Goal: Task Accomplishment & Management: Use online tool/utility

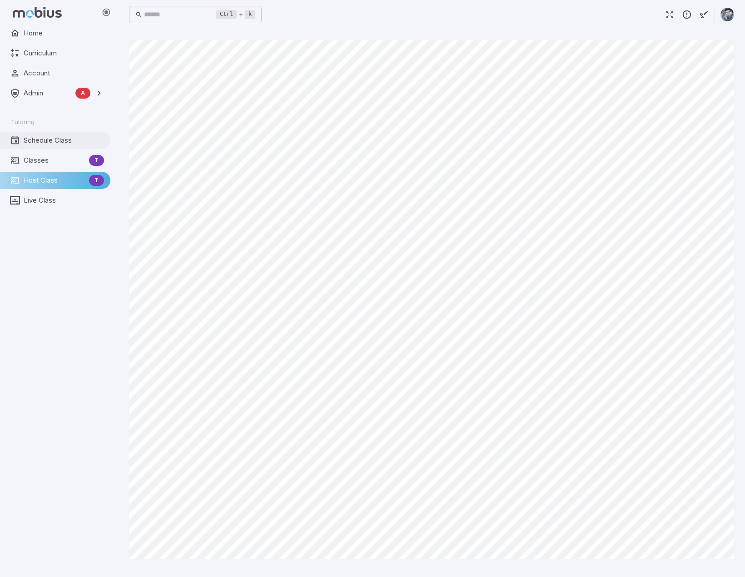
click at [41, 142] on span "Schedule Class" at bounding box center [64, 140] width 80 height 10
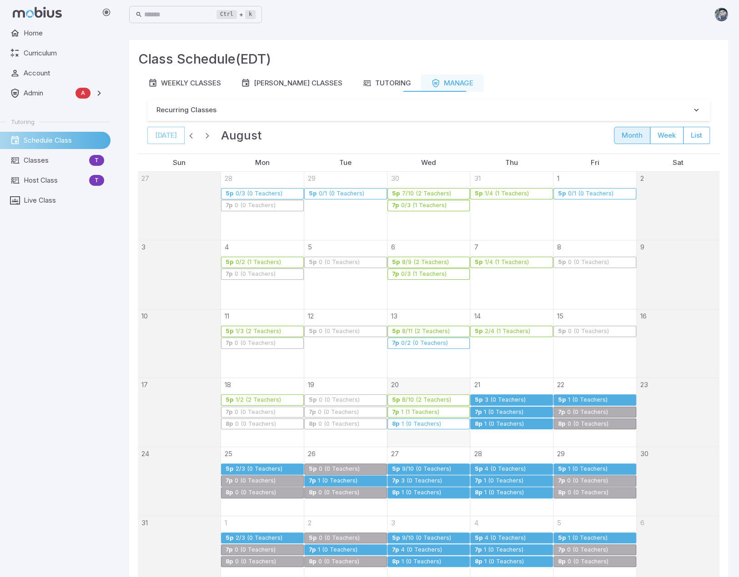
click at [433, 424] on div "1 (0 Teachers)" at bounding box center [421, 424] width 40 height 7
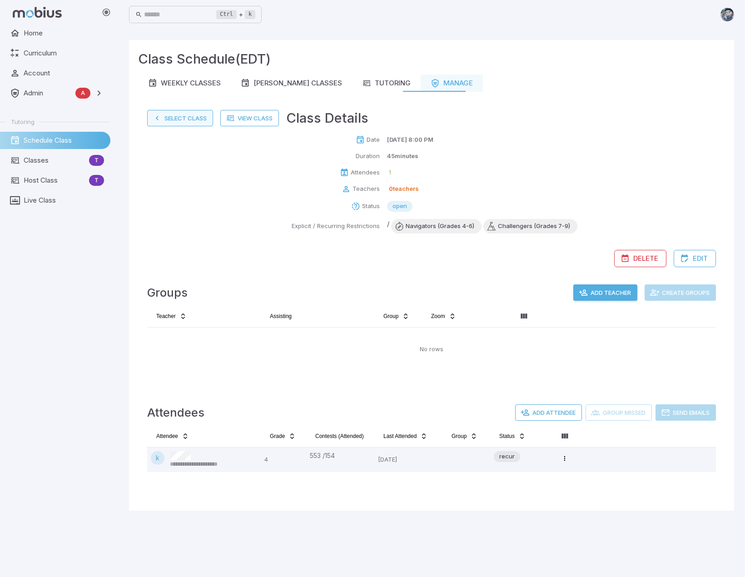
click at [189, 120] on button "Select Class" at bounding box center [180, 118] width 66 height 16
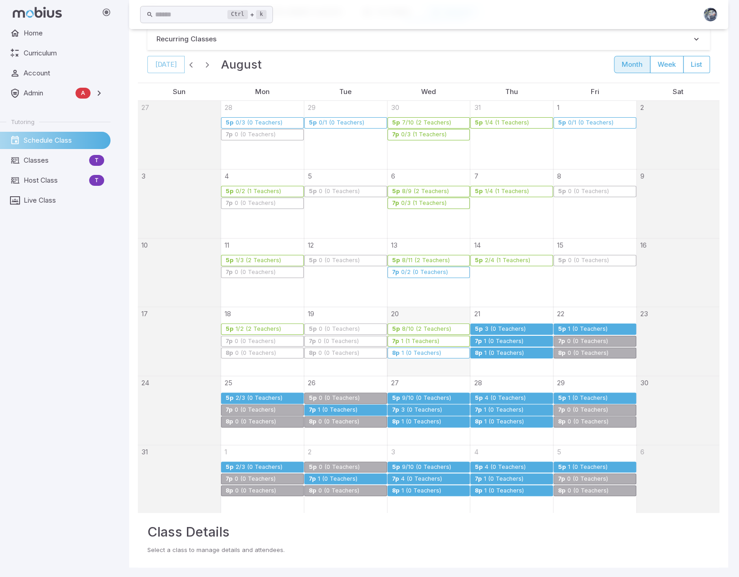
scroll to position [72, 0]
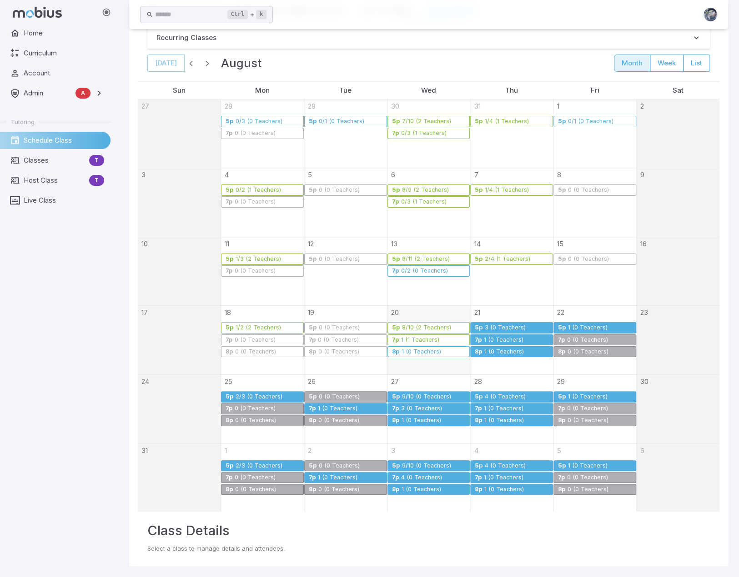
click at [510, 350] on div "1 (0 Teachers)" at bounding box center [504, 352] width 40 height 7
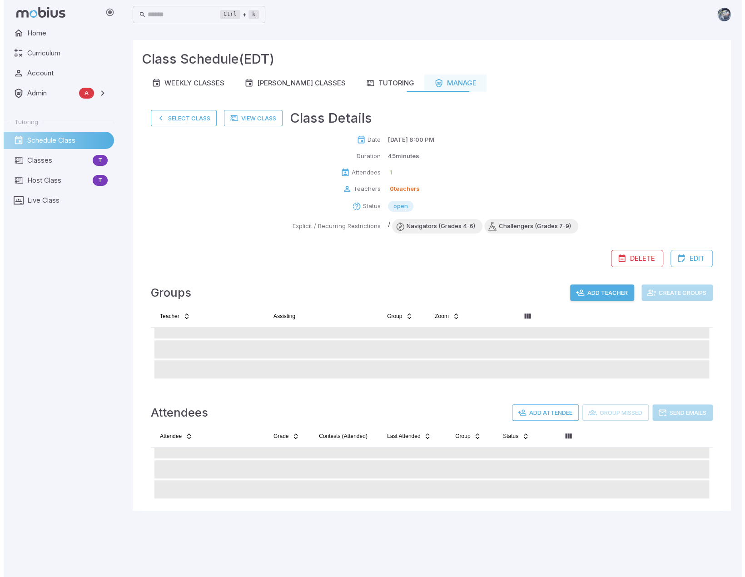
scroll to position [0, 0]
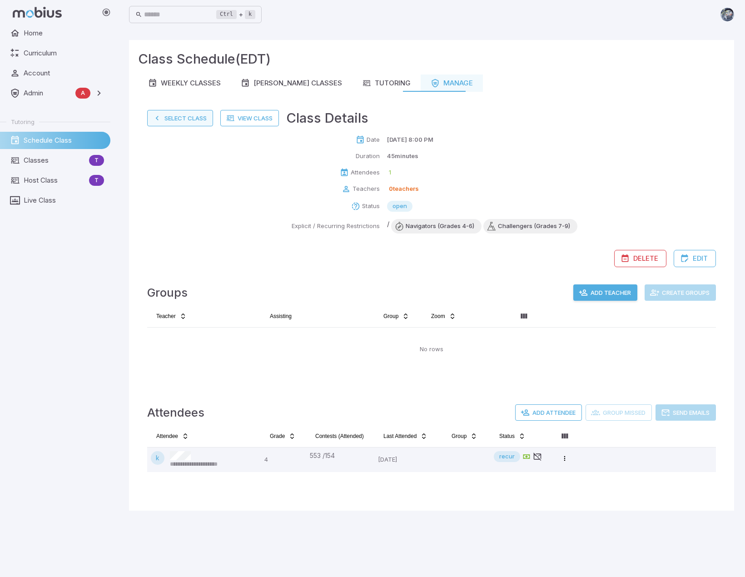
click at [191, 120] on button "Select Class" at bounding box center [180, 118] width 66 height 16
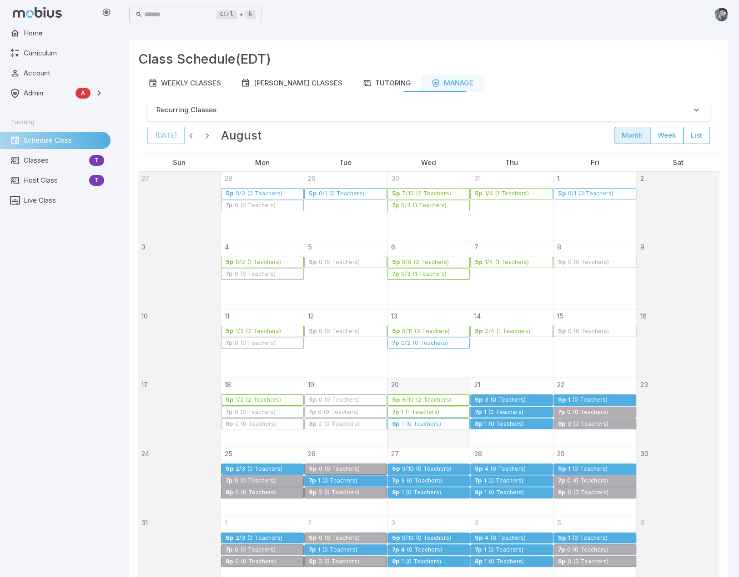
click at [499, 411] on div "1 (0 Teachers)" at bounding box center [503, 412] width 40 height 7
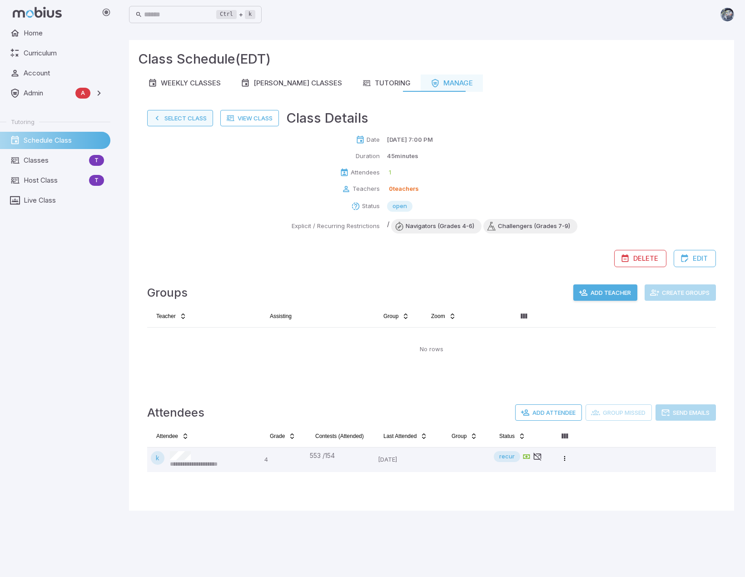
click at [170, 119] on button "Select Class" at bounding box center [180, 118] width 66 height 16
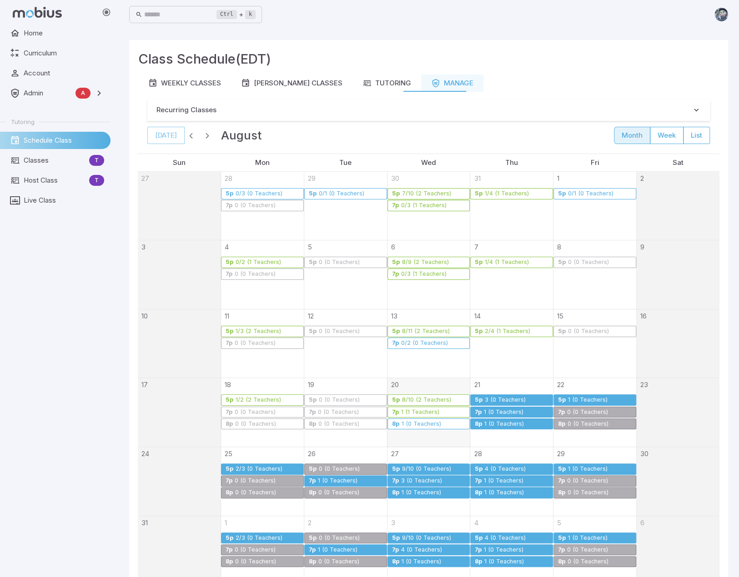
click at [485, 400] on div "3 (0 Teachers)" at bounding box center [505, 400] width 42 height 7
click at [62, 161] on span "Classes" at bounding box center [55, 160] width 62 height 10
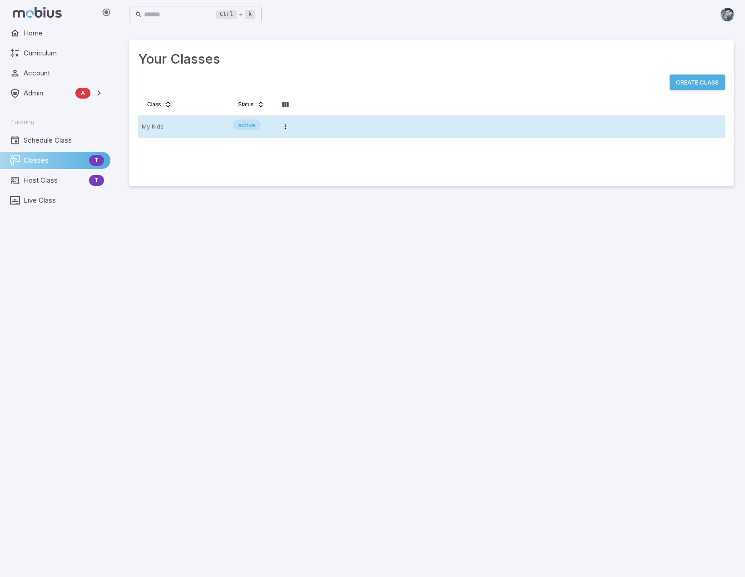
click at [165, 125] on p "My Kids" at bounding box center [184, 127] width 84 height 15
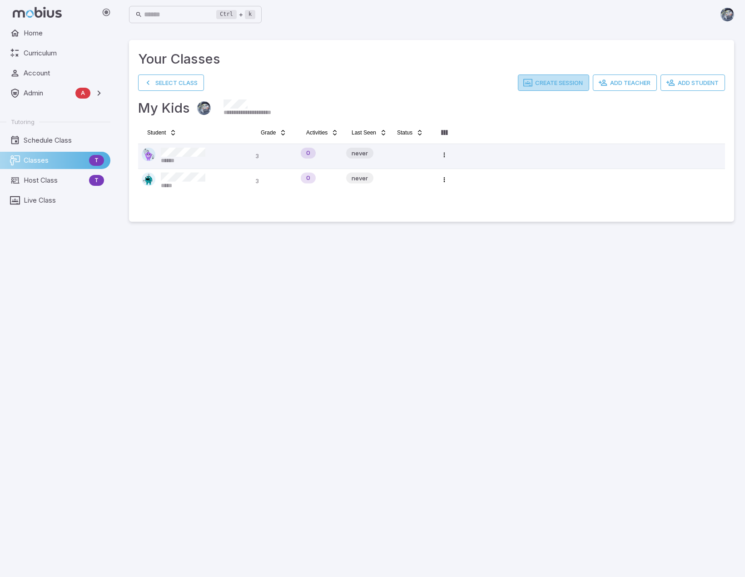
click at [539, 82] on button "Create Session" at bounding box center [553, 83] width 71 height 16
click at [54, 182] on span "Host Class" at bounding box center [55, 180] width 62 height 10
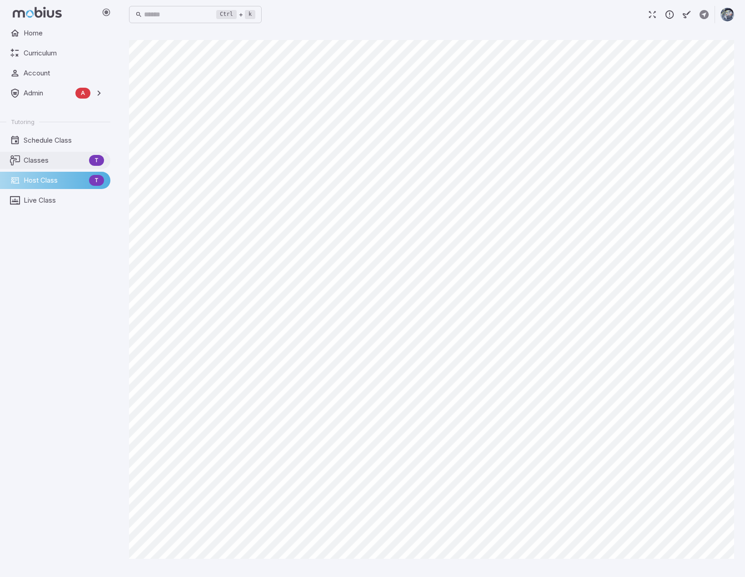
click at [37, 153] on link "Classes T" at bounding box center [55, 160] width 110 height 17
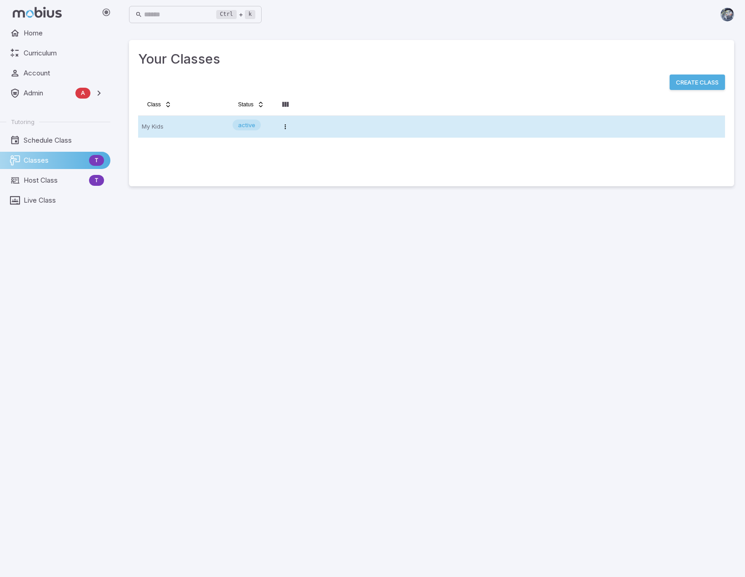
click at [152, 123] on p "My Kids" at bounding box center [184, 127] width 84 height 15
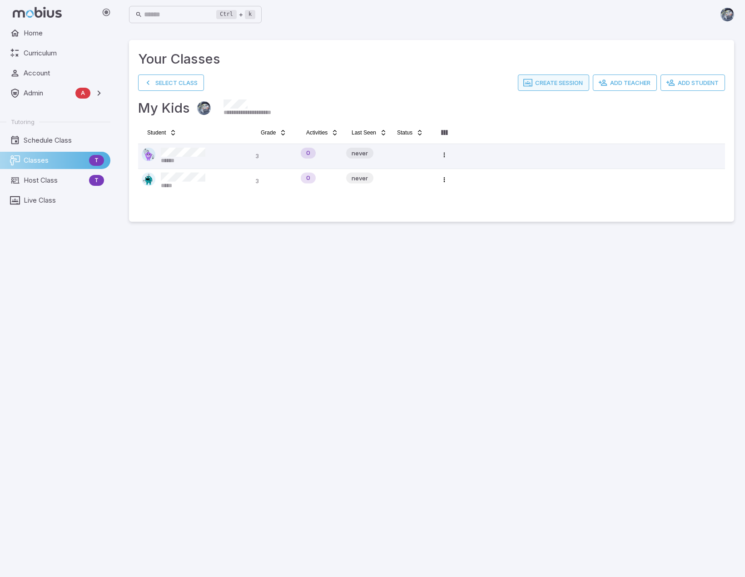
click at [542, 82] on button "Create Session" at bounding box center [553, 83] width 71 height 16
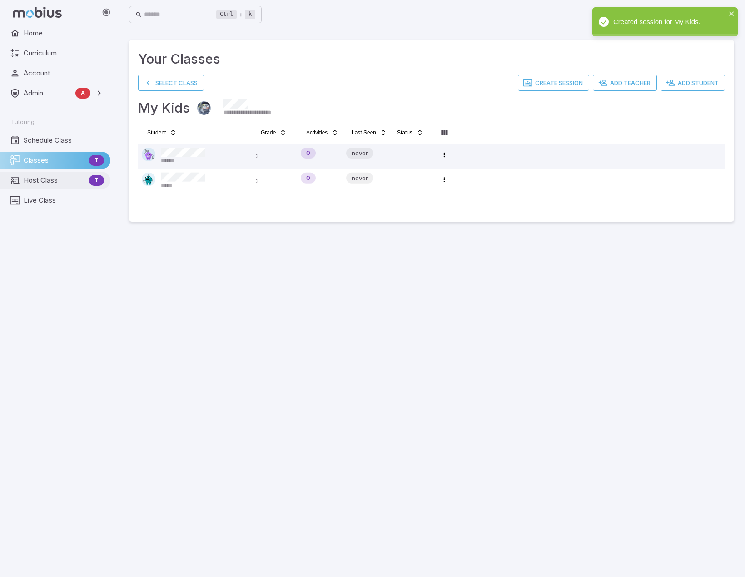
click at [42, 185] on span "Host Class" at bounding box center [55, 180] width 62 height 10
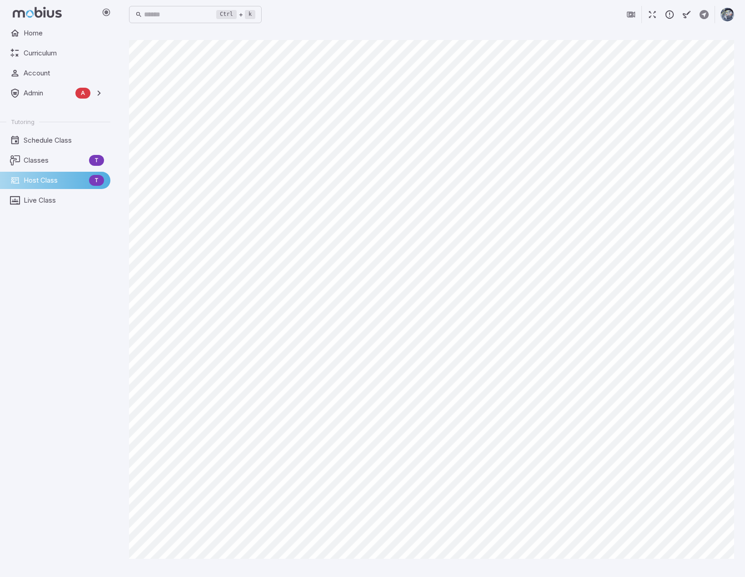
click at [24, 179] on span "Host Class" at bounding box center [55, 180] width 62 height 10
click at [18, 161] on icon at bounding box center [15, 160] width 10 height 10
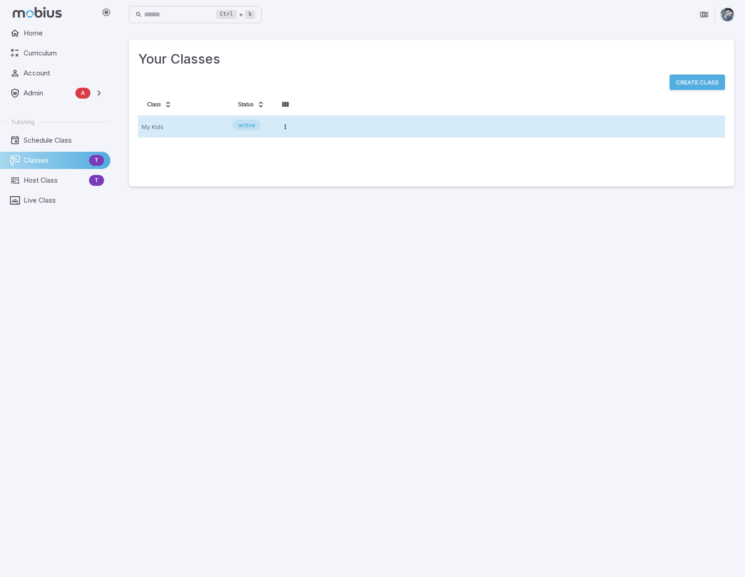
click at [335, 123] on tr "My Kids active Open menu" at bounding box center [431, 127] width 587 height 22
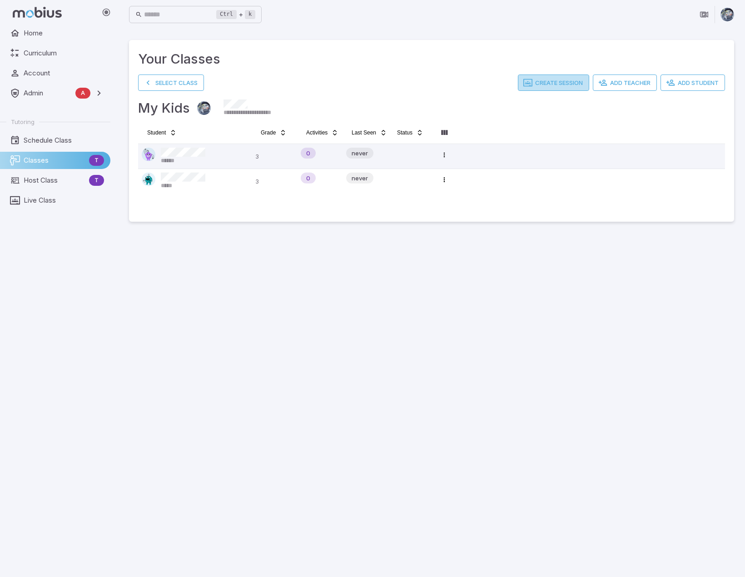
click at [541, 77] on button "Create Session" at bounding box center [553, 83] width 71 height 16
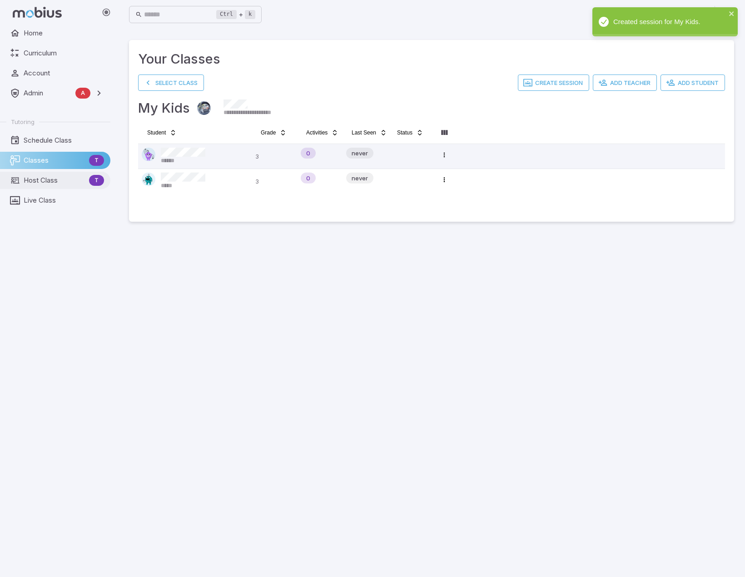
click at [45, 180] on span "Host Class" at bounding box center [55, 180] width 62 height 10
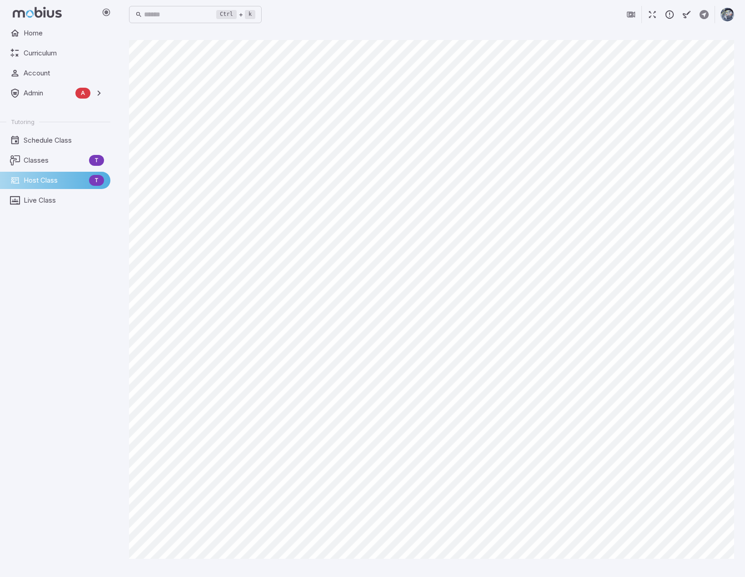
click at [703, 16] on icon "button" at bounding box center [704, 15] width 10 height 10
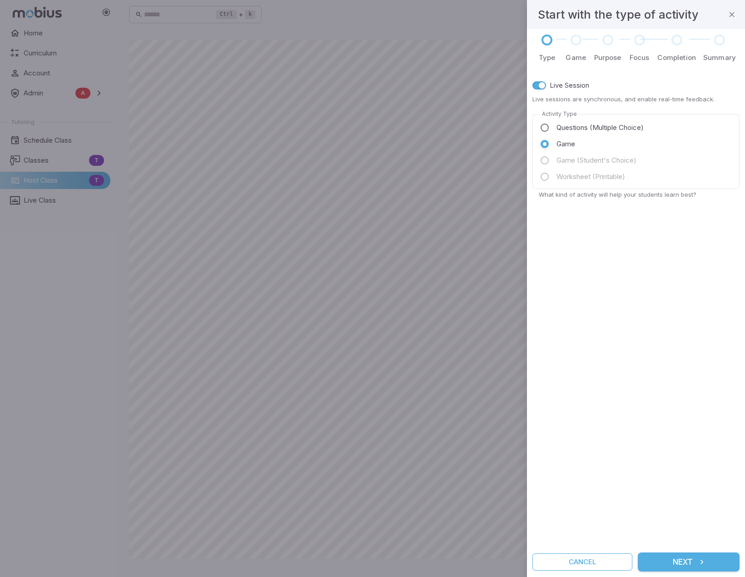
click at [710, 564] on button "Next" at bounding box center [689, 562] width 102 height 19
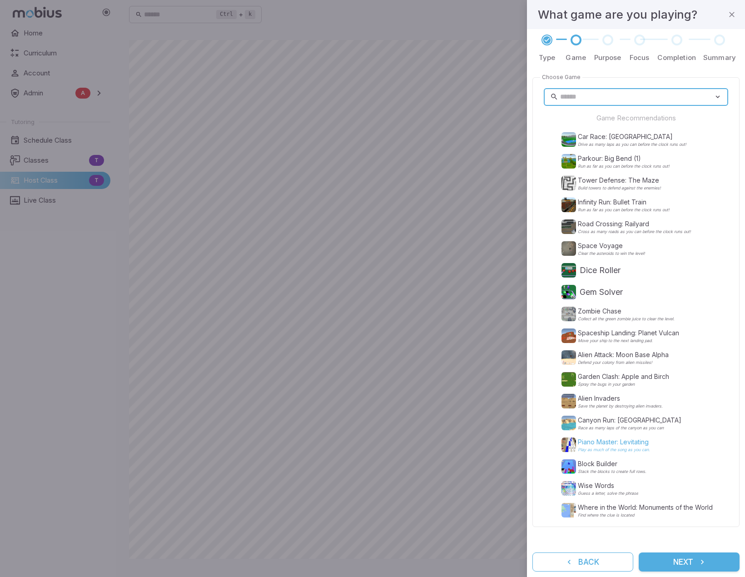
click at [622, 445] on p "Piano Master: Levitating" at bounding box center [614, 442] width 72 height 9
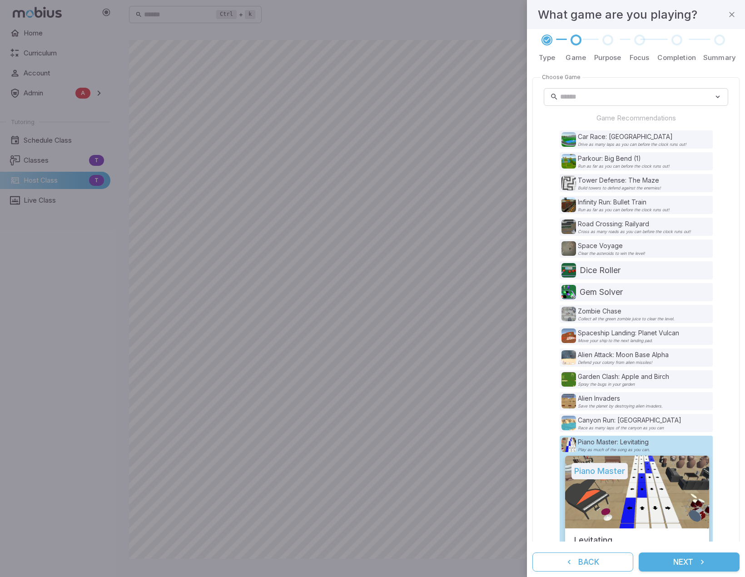
click at [683, 563] on button "Next" at bounding box center [689, 562] width 101 height 19
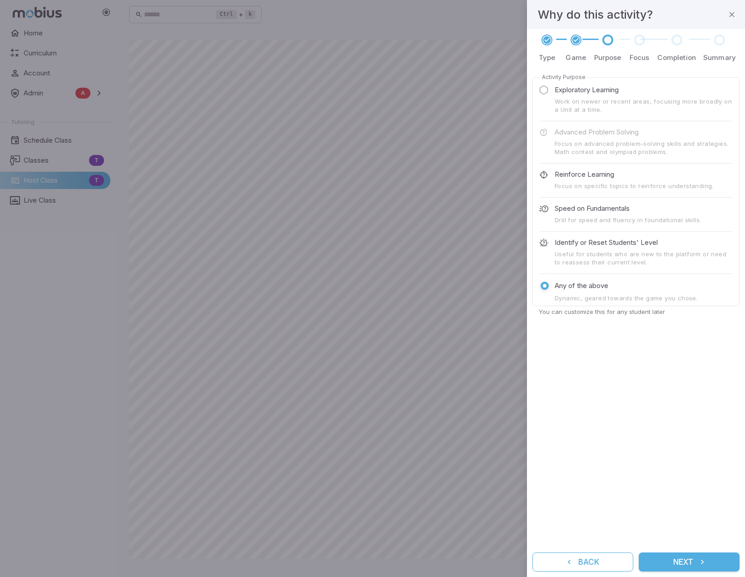
click at [684, 563] on button "Next" at bounding box center [689, 562] width 101 height 19
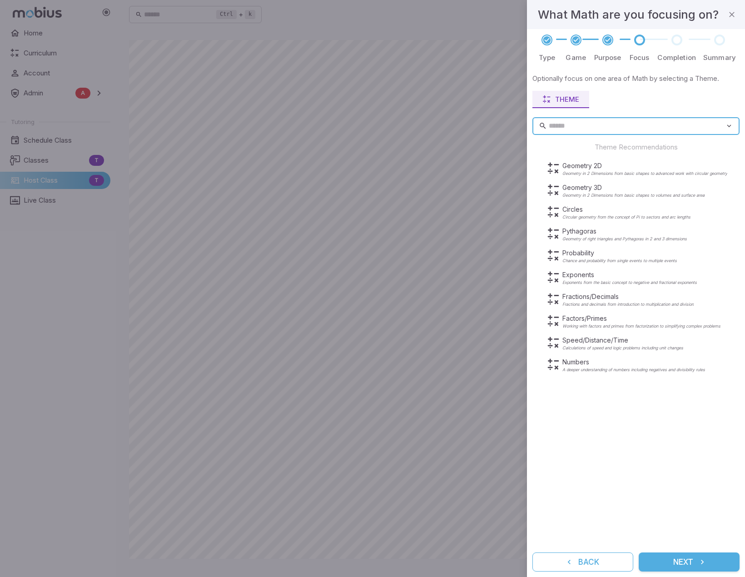
click at [684, 563] on button "Next" at bounding box center [689, 562] width 101 height 19
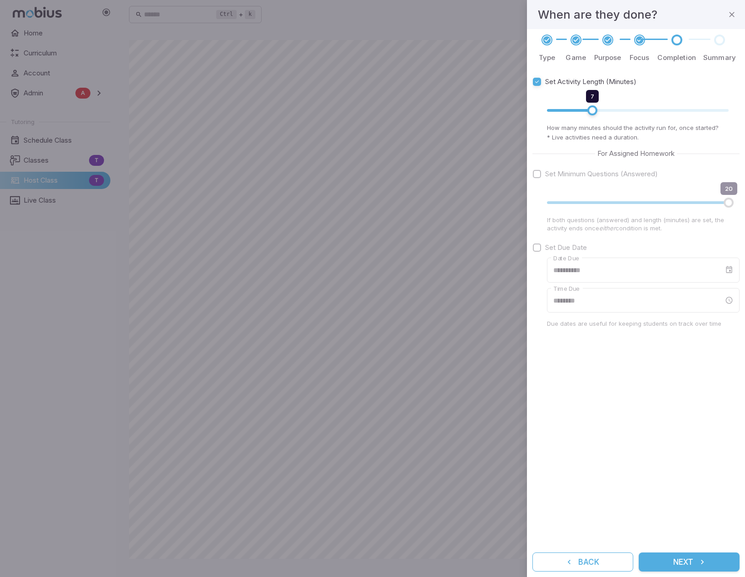
click at [684, 563] on button "Next" at bounding box center [689, 562] width 101 height 19
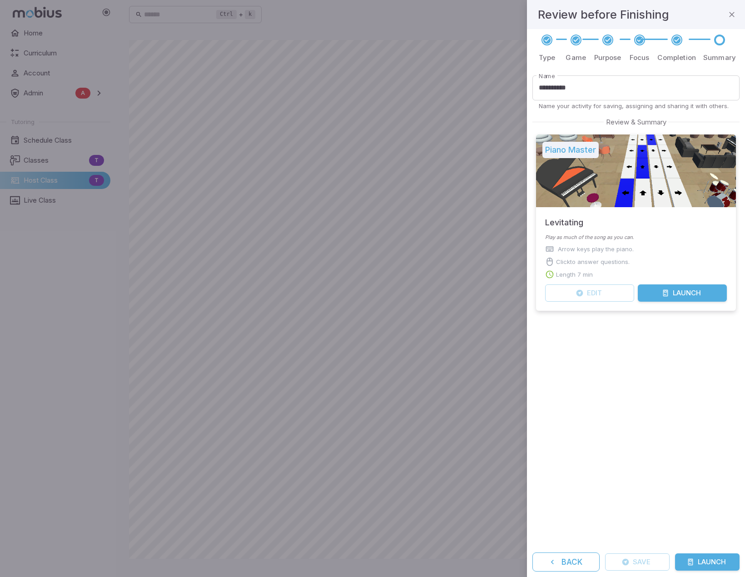
click at [687, 559] on icon "submit" at bounding box center [690, 562] width 7 height 7
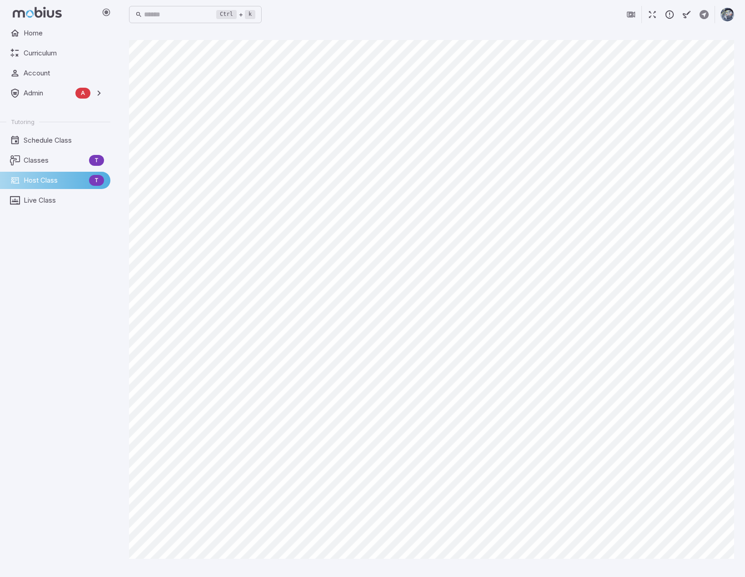
drag, startPoint x: 633, startPoint y: 11, endPoint x: 409, endPoint y: 27, distance: 224.2
click at [409, 27] on div "Ctrl + k ​" at bounding box center [431, 14] width 605 height 29
click at [442, 17] on div "Ctrl + k ​" at bounding box center [431, 15] width 605 height 20
click at [25, 31] on span "Home" at bounding box center [64, 33] width 80 height 10
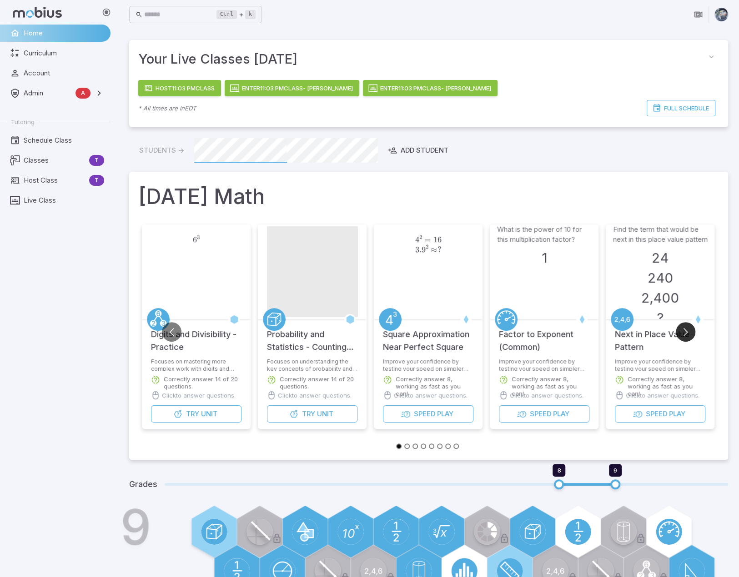
click at [684, 328] on button "Go to next slide" at bounding box center [685, 332] width 20 height 20
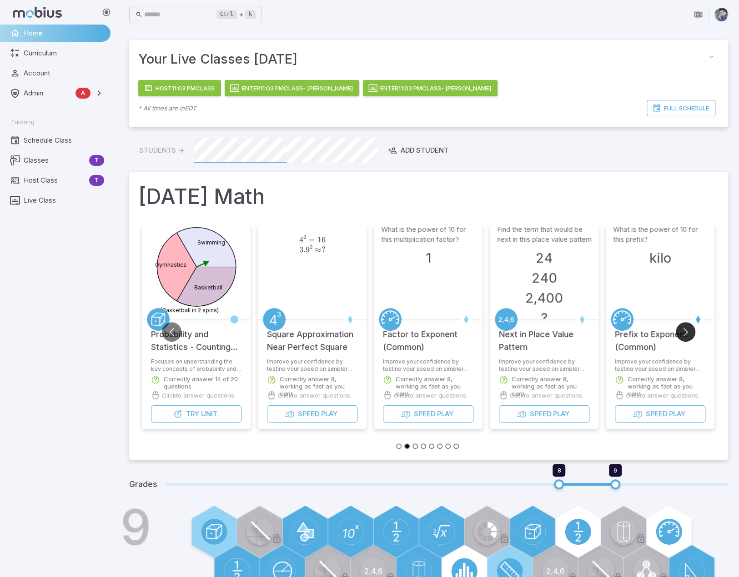
click at [684, 328] on button "Go to next slide" at bounding box center [685, 332] width 20 height 20
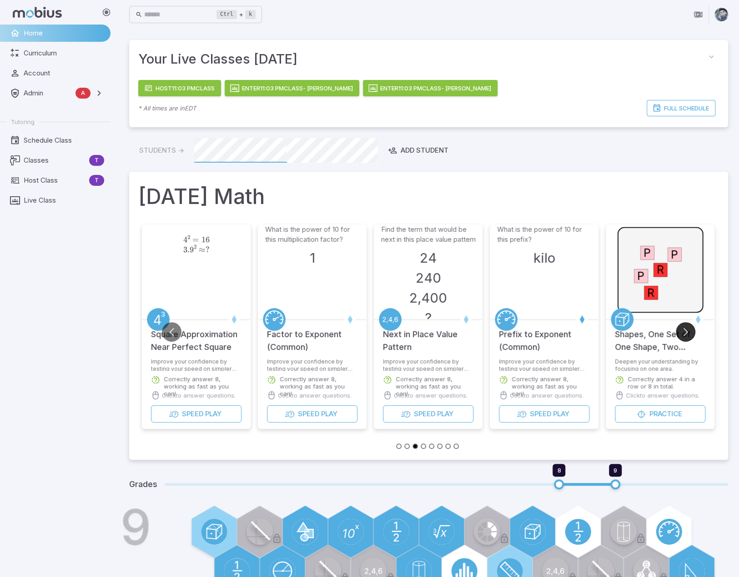
click at [684, 328] on button "Go to next slide" at bounding box center [685, 332] width 20 height 20
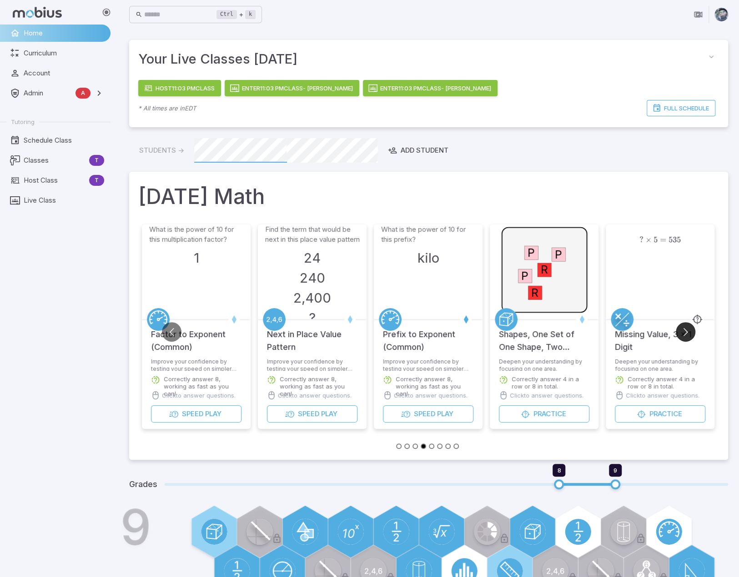
click at [684, 328] on button "Go to next slide" at bounding box center [685, 332] width 20 height 20
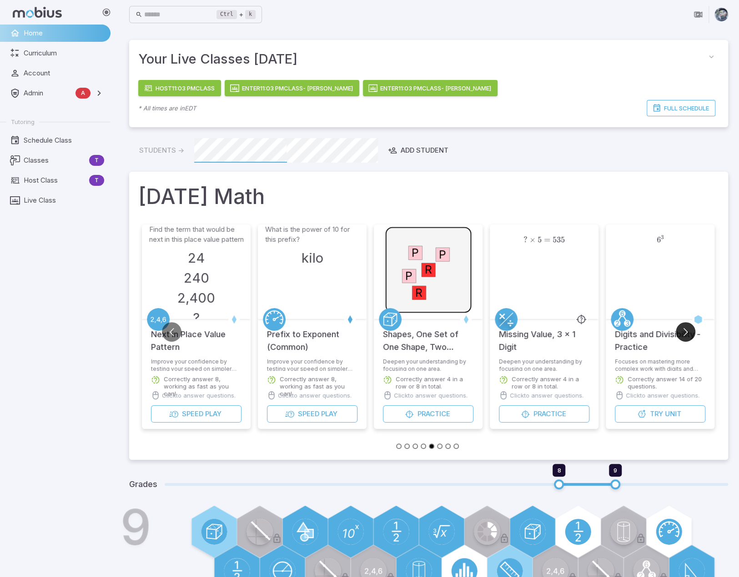
click at [684, 328] on button "Go to next slide" at bounding box center [685, 332] width 20 height 20
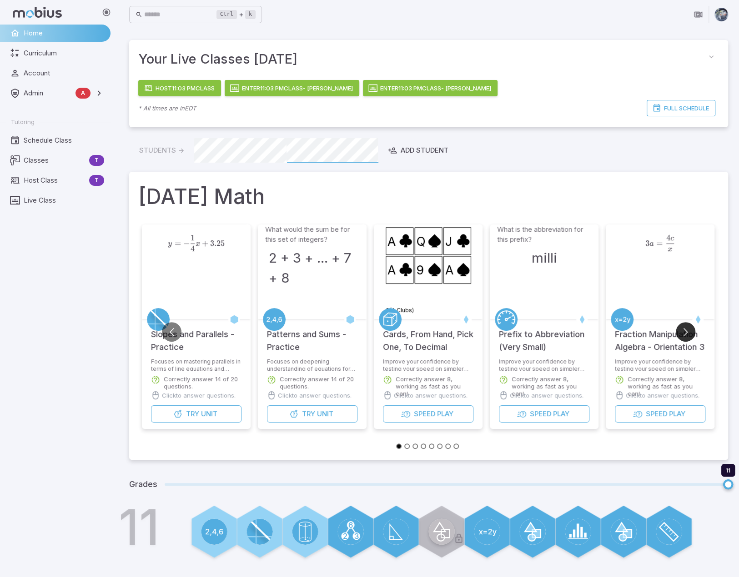
click at [686, 330] on button "Go to next slide" at bounding box center [685, 332] width 20 height 20
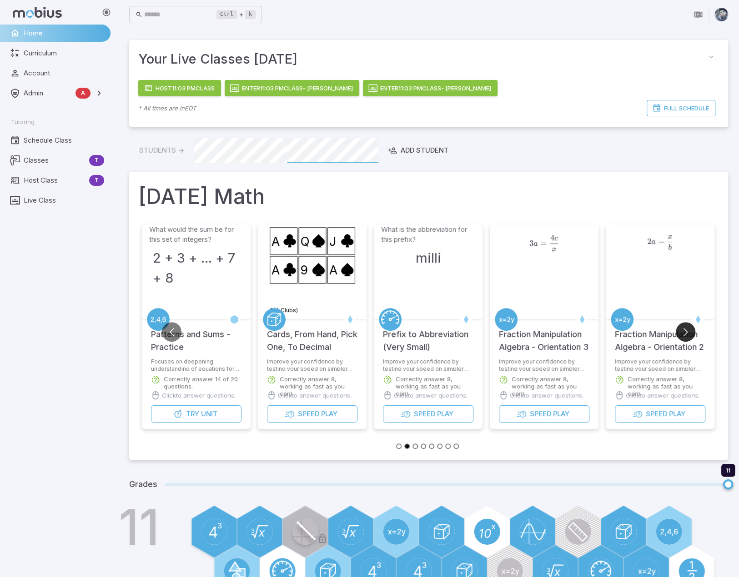
click at [686, 330] on button "Go to next slide" at bounding box center [685, 332] width 20 height 20
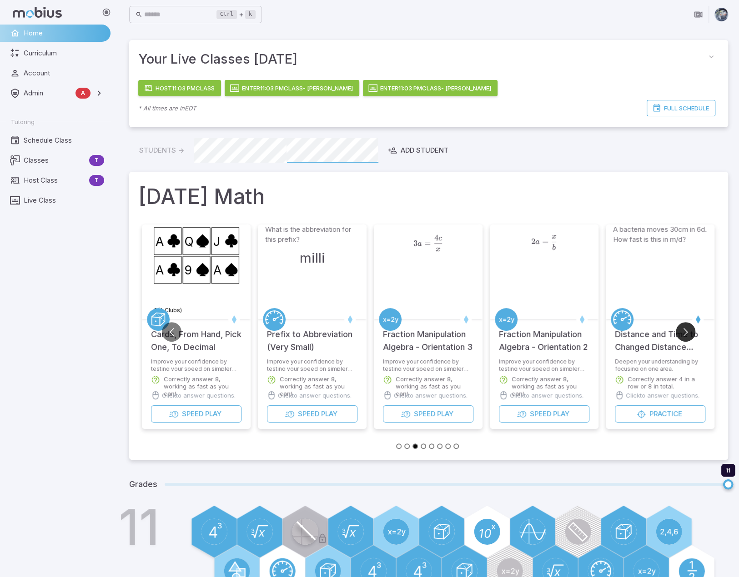
click at [686, 330] on button "Go to next slide" at bounding box center [685, 332] width 20 height 20
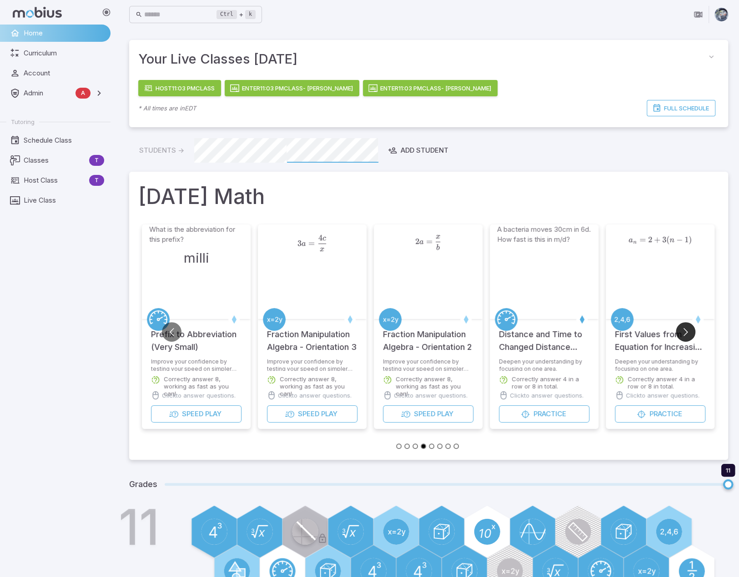
click at [686, 330] on button "Go to next slide" at bounding box center [685, 332] width 20 height 20
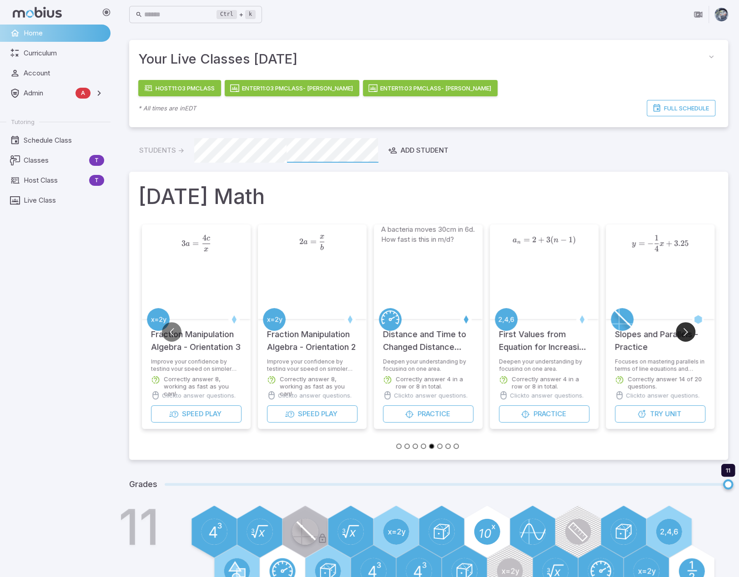
click at [686, 330] on button "Go to next slide" at bounding box center [685, 332] width 20 height 20
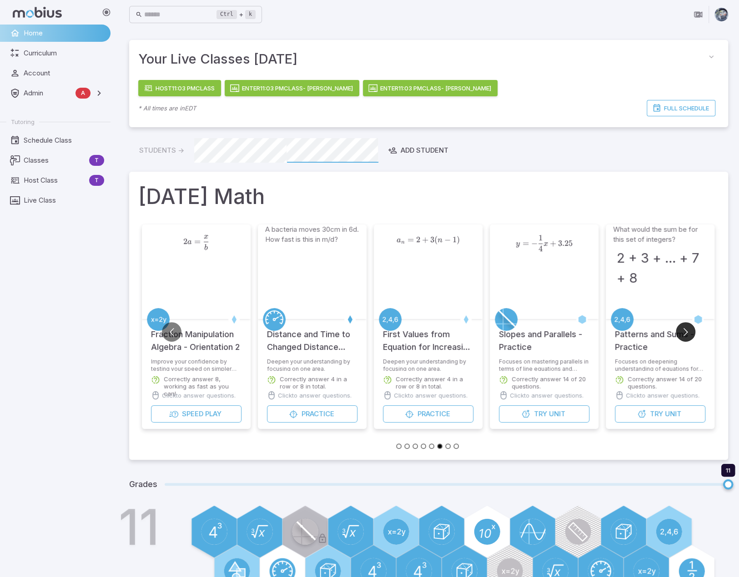
click at [686, 330] on button "Go to next slide" at bounding box center [685, 332] width 20 height 20
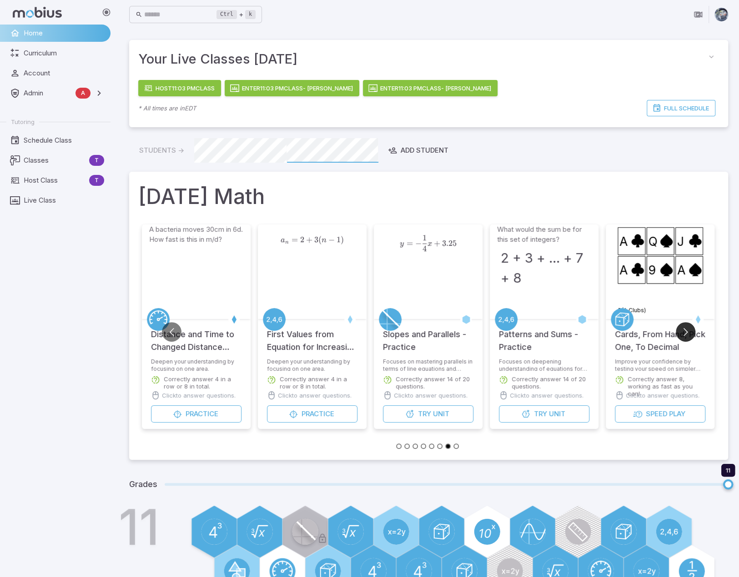
click at [686, 330] on button "Go to next slide" at bounding box center [685, 332] width 20 height 20
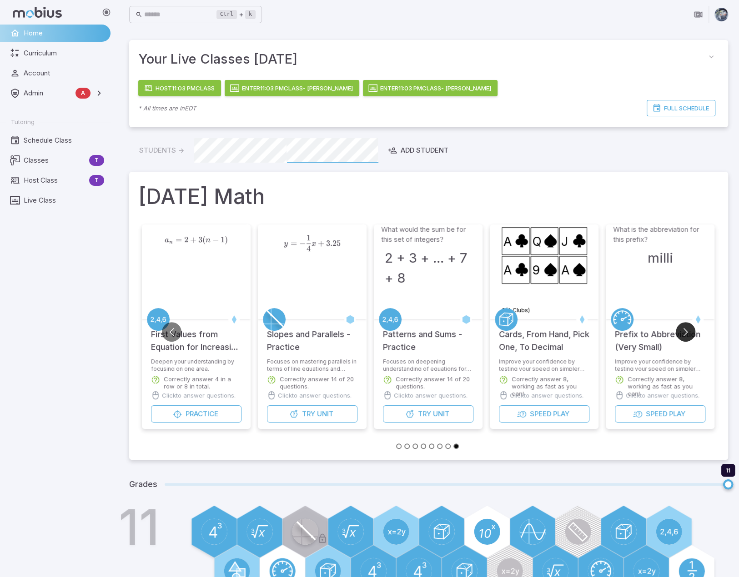
click at [686, 330] on button "Go to next slide" at bounding box center [685, 332] width 20 height 20
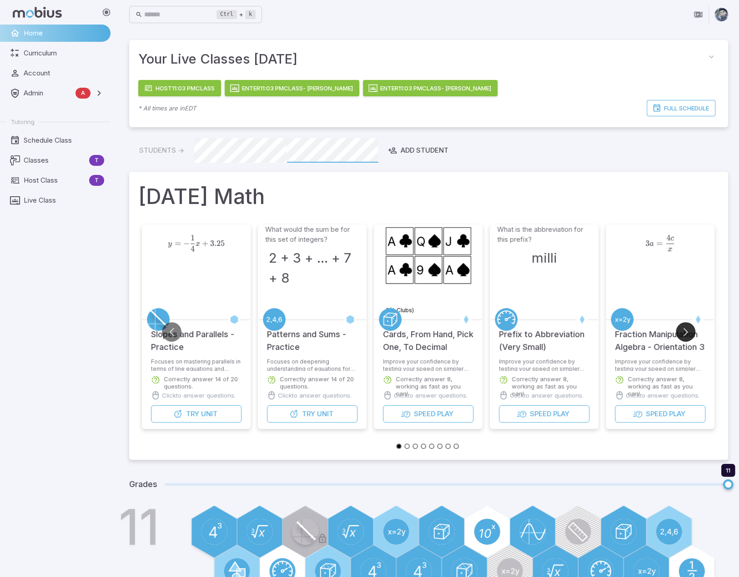
click at [686, 330] on button "Go to next slide" at bounding box center [685, 332] width 20 height 20
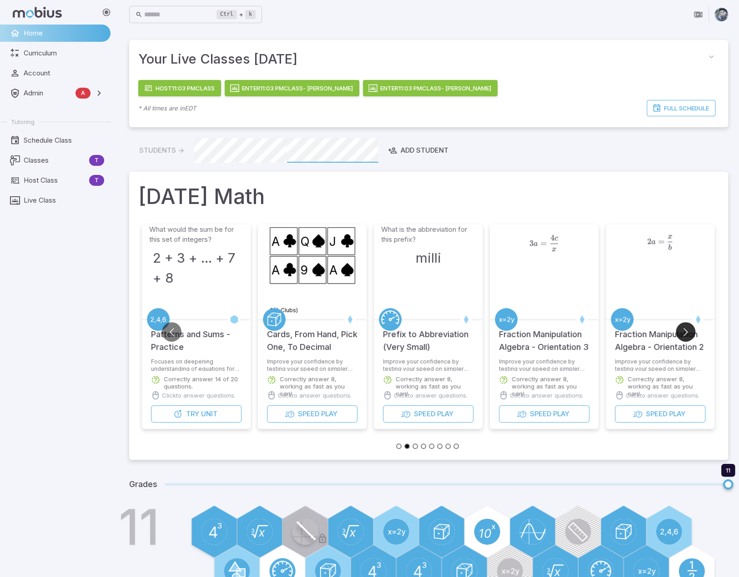
click at [686, 330] on button "Go to next slide" at bounding box center [685, 332] width 20 height 20
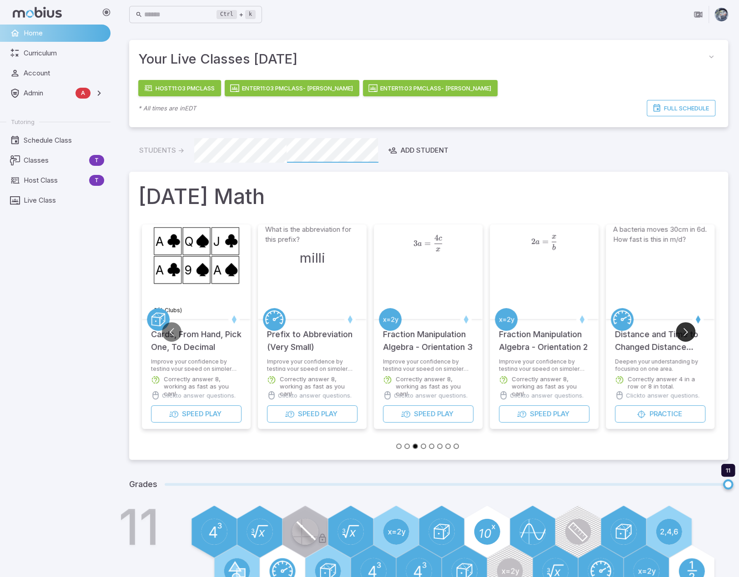
click at [686, 330] on button "Go to next slide" at bounding box center [685, 332] width 20 height 20
